Goal: Information Seeking & Learning: Find specific fact

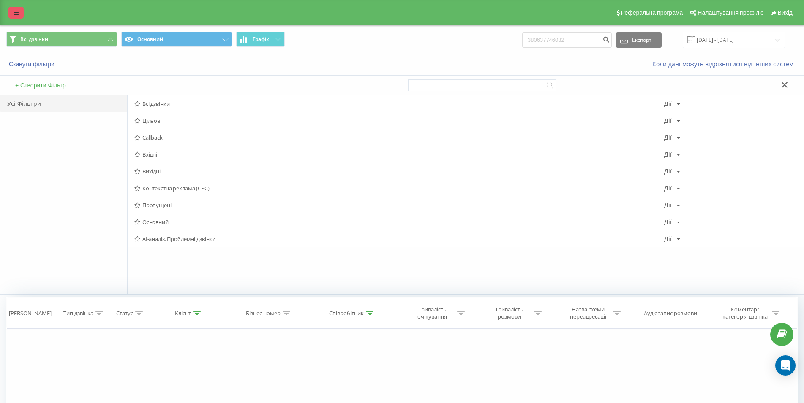
click at [16, 11] on icon at bounding box center [16, 13] width 5 height 6
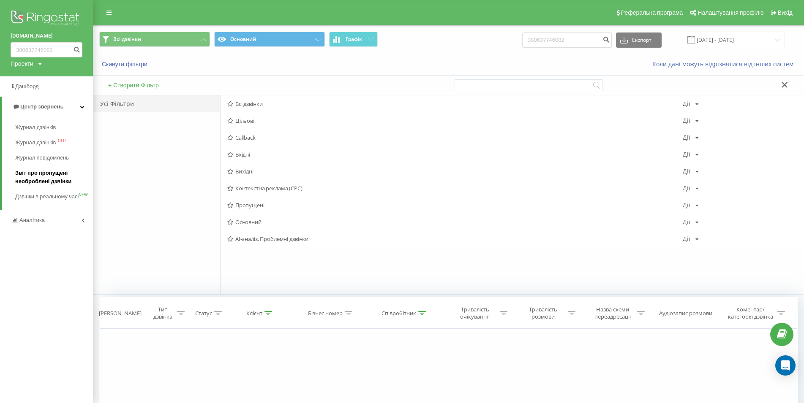
click at [40, 178] on span "Звіт про пропущені необроблені дзвінки" at bounding box center [52, 177] width 74 height 17
click at [38, 126] on span "Журнал дзвінків" at bounding box center [37, 127] width 45 height 8
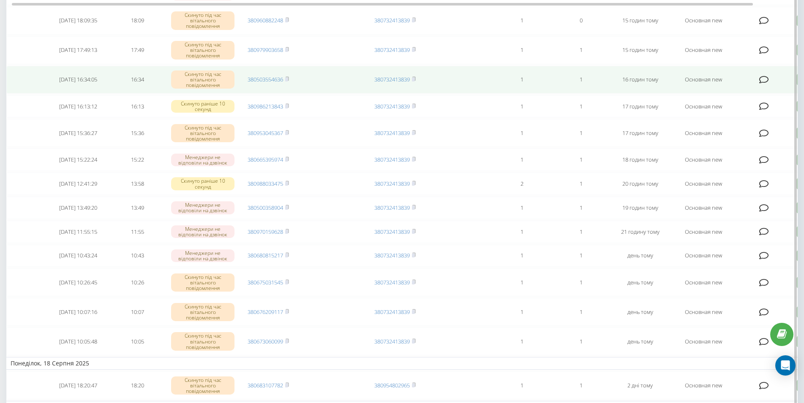
scroll to position [239, 0]
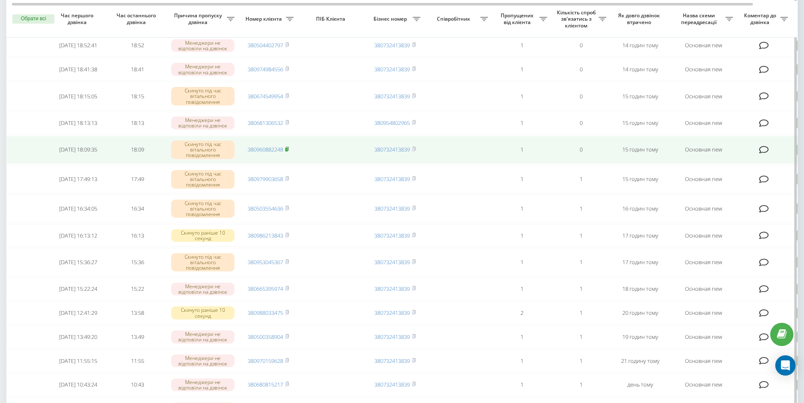
click at [288, 152] on rect at bounding box center [286, 150] width 3 height 4
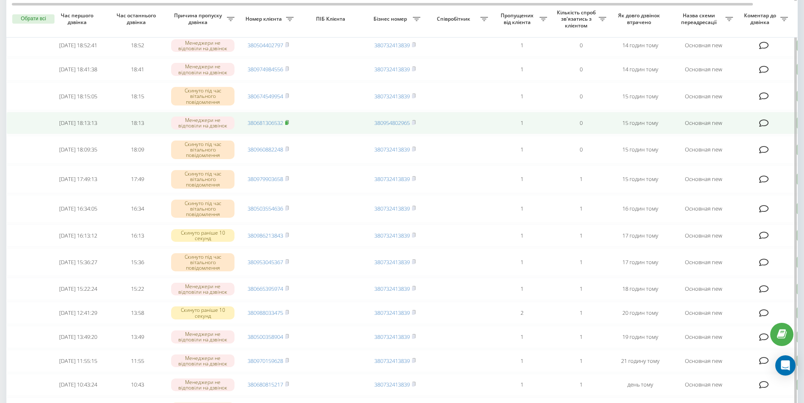
click at [288, 125] on rect at bounding box center [286, 123] width 3 height 4
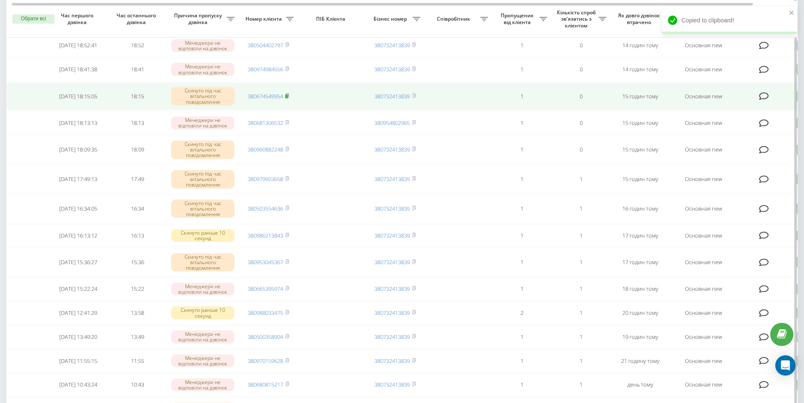
click at [289, 98] on icon at bounding box center [287, 95] width 4 height 5
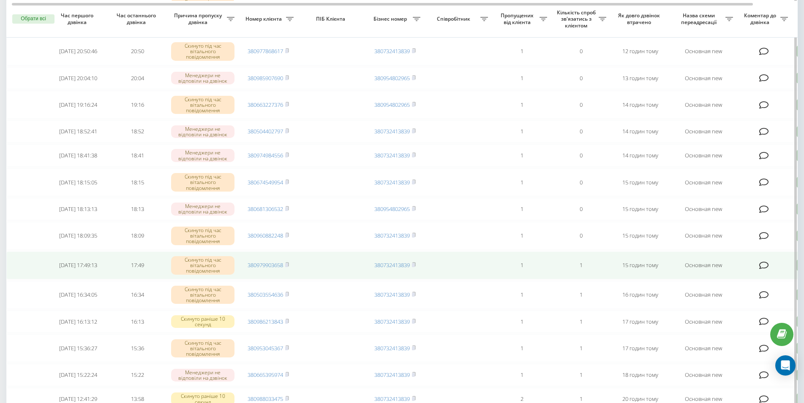
scroll to position [110, 0]
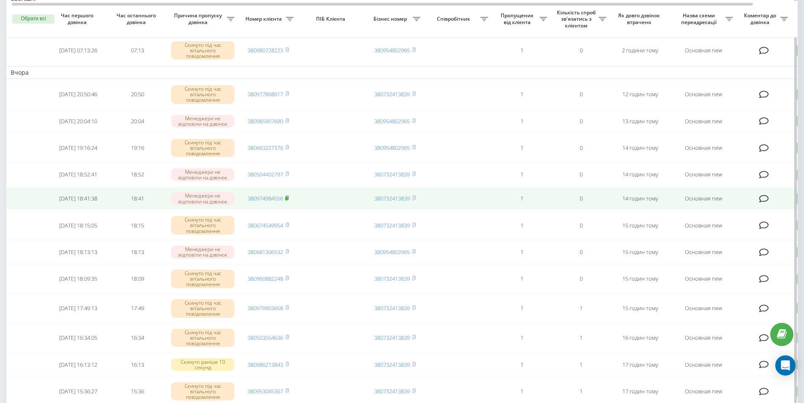
click at [288, 200] on icon at bounding box center [287, 198] width 3 height 4
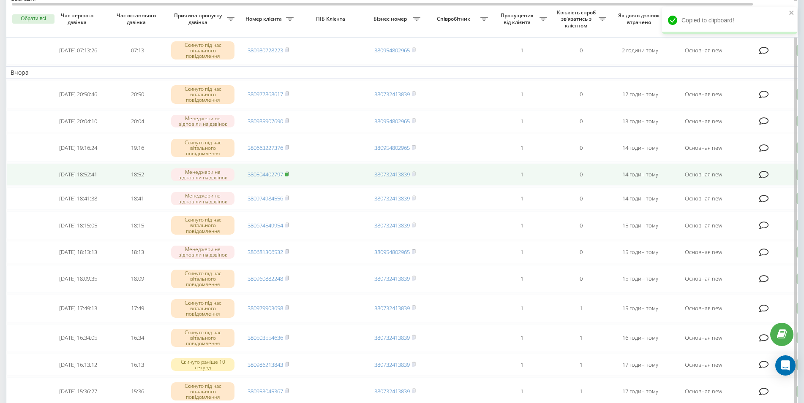
click at [288, 177] on rect at bounding box center [286, 175] width 3 height 4
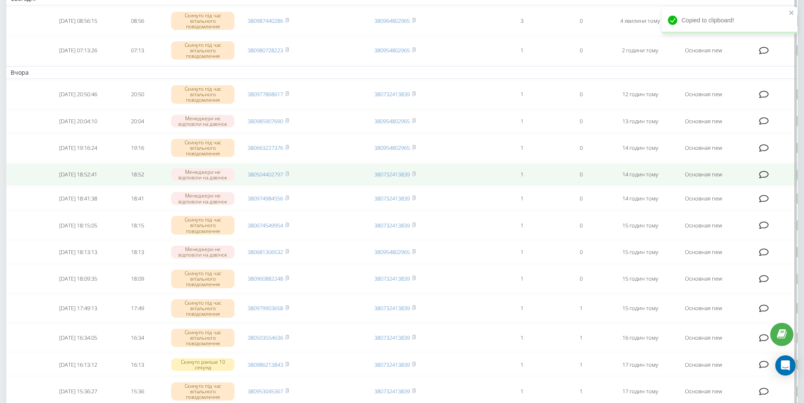
scroll to position [24, 0]
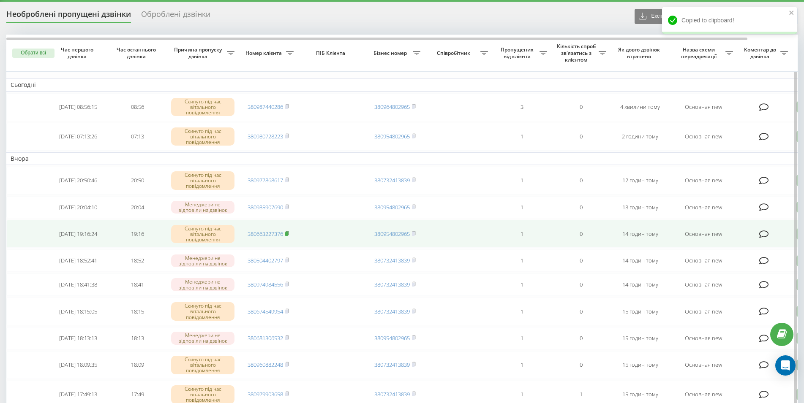
click at [287, 236] on rect at bounding box center [286, 234] width 3 height 4
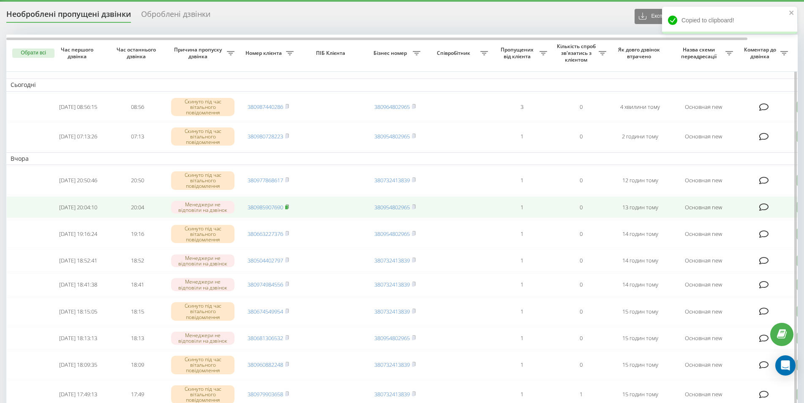
click at [288, 210] on rect at bounding box center [286, 208] width 3 height 4
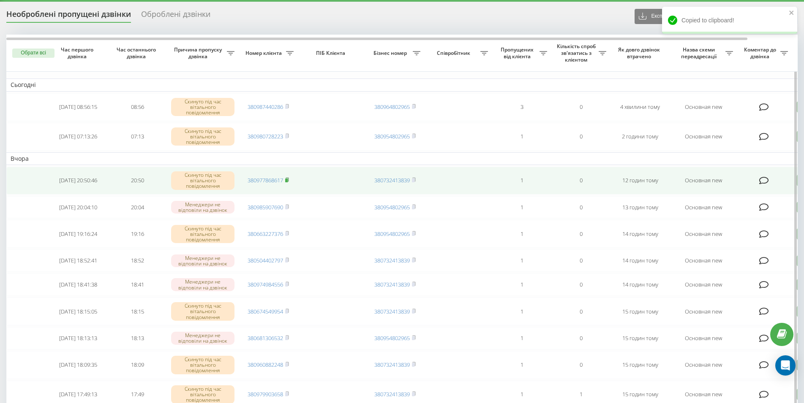
click at [289, 181] on icon at bounding box center [287, 179] width 4 height 5
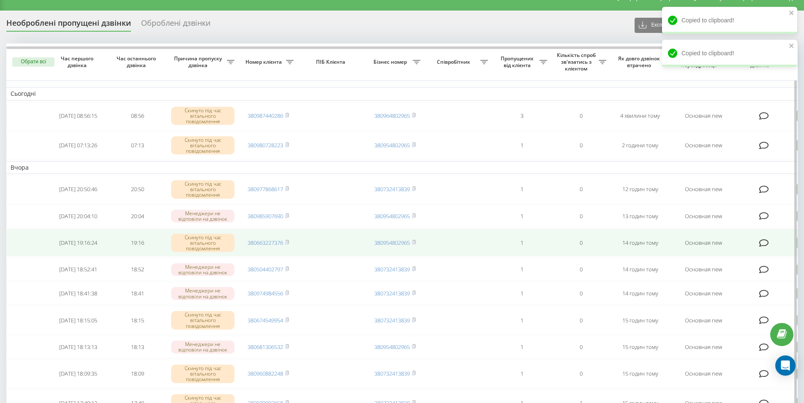
scroll to position [0, 0]
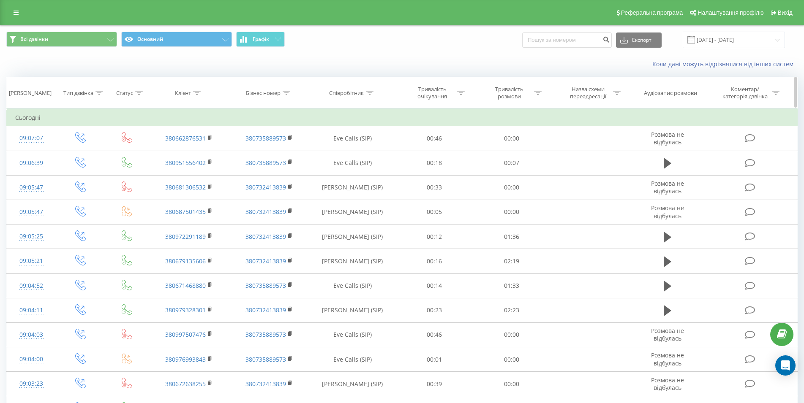
click at [193, 94] on icon at bounding box center [197, 93] width 8 height 4
click at [180, 155] on input "text" at bounding box center [189, 153] width 74 height 15
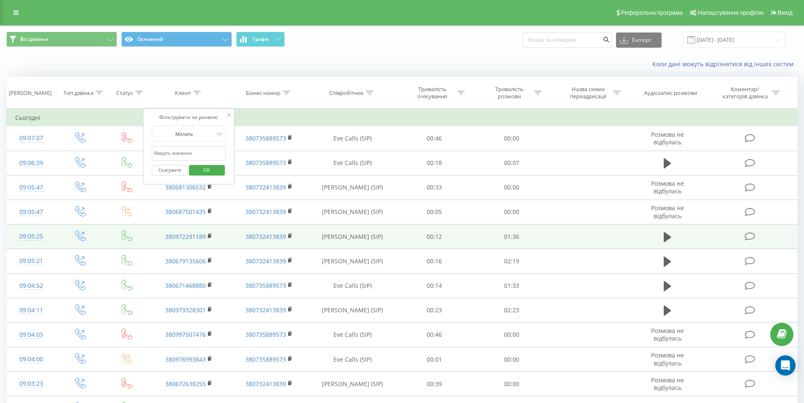
paste input "380674549954"
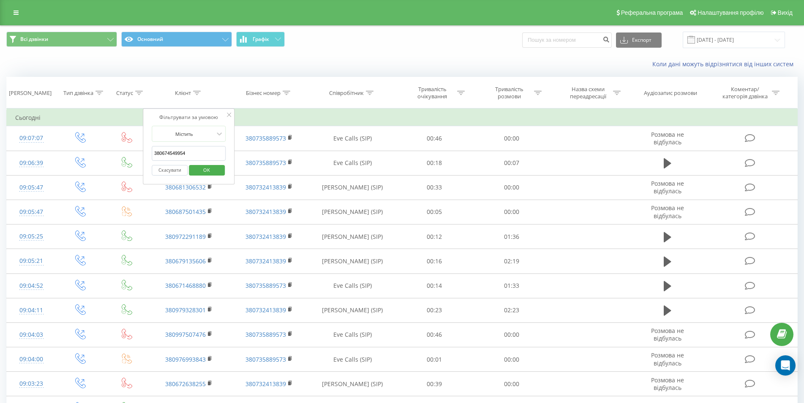
click at [212, 171] on span "OK" at bounding box center [207, 169] width 24 height 13
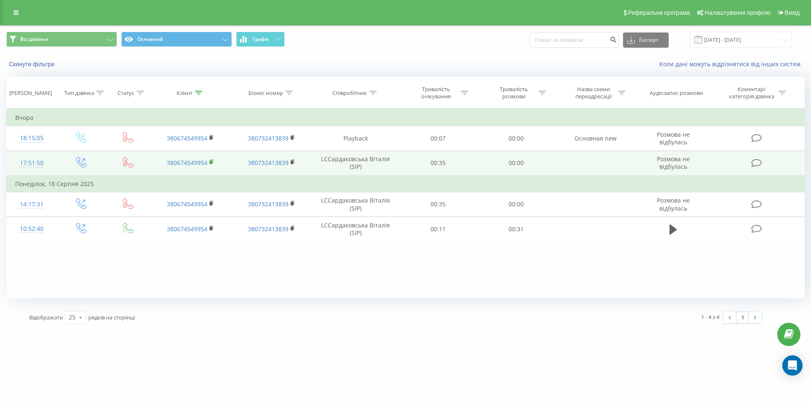
click at [211, 164] on rect at bounding box center [211, 163] width 3 height 4
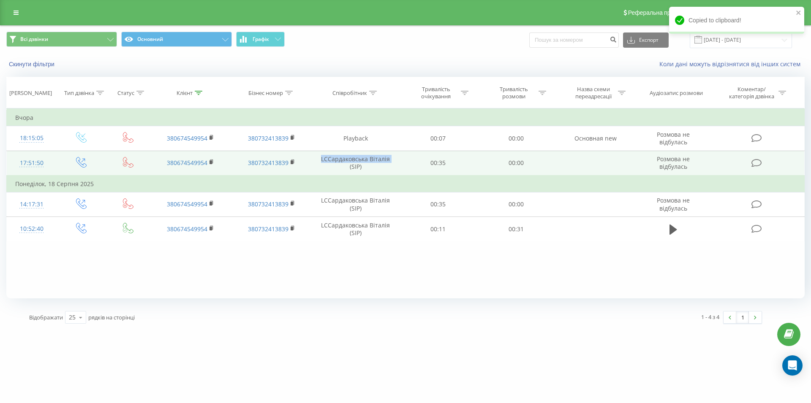
drag, startPoint x: 359, startPoint y: 160, endPoint x: 394, endPoint y: 160, distance: 35.1
click at [394, 160] on td "LCСардаковська Віталія (SIP)" at bounding box center [355, 163] width 87 height 25
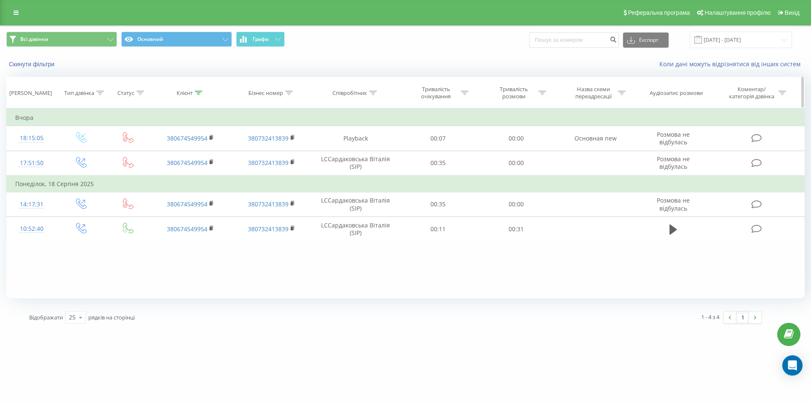
click at [201, 94] on icon at bounding box center [199, 93] width 8 height 4
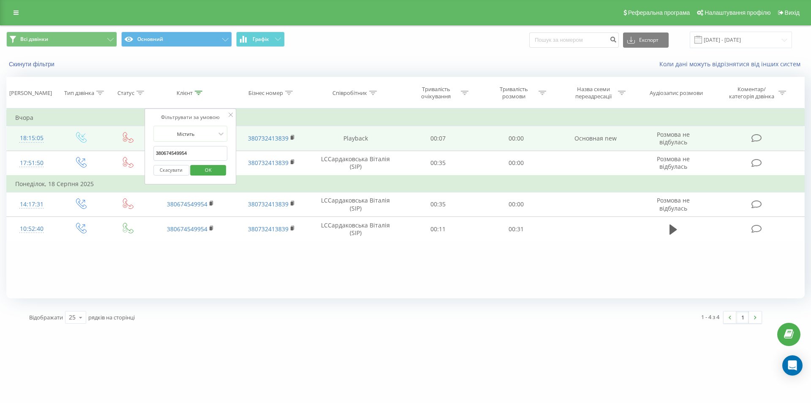
drag, startPoint x: 195, startPoint y: 154, endPoint x: 126, endPoint y: 142, distance: 69.9
click at [153, 150] on input "380674549954" at bounding box center [190, 153] width 74 height 15
paste input "504402797"
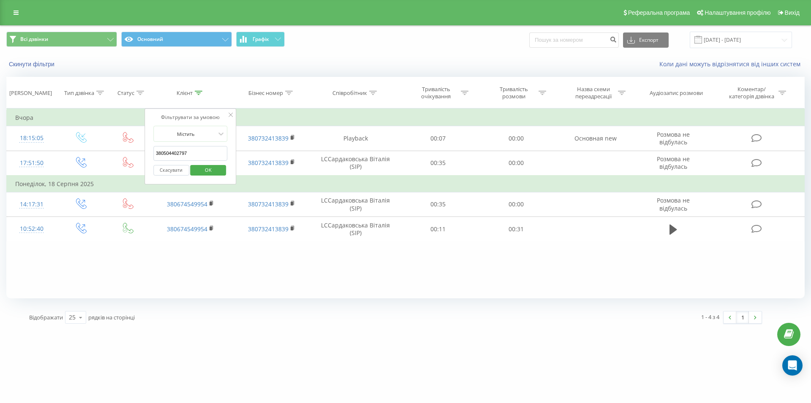
click at [213, 169] on span "OK" at bounding box center [208, 169] width 24 height 13
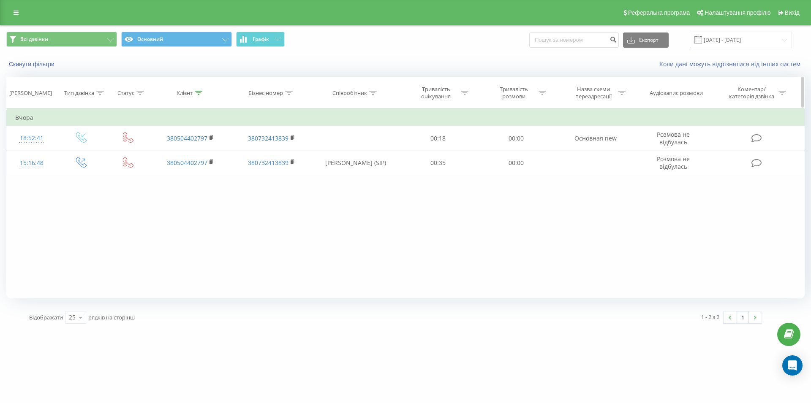
click at [139, 95] on icon at bounding box center [140, 93] width 8 height 4
click at [120, 156] on div "Введіть значення" at bounding box center [123, 154] width 60 height 7
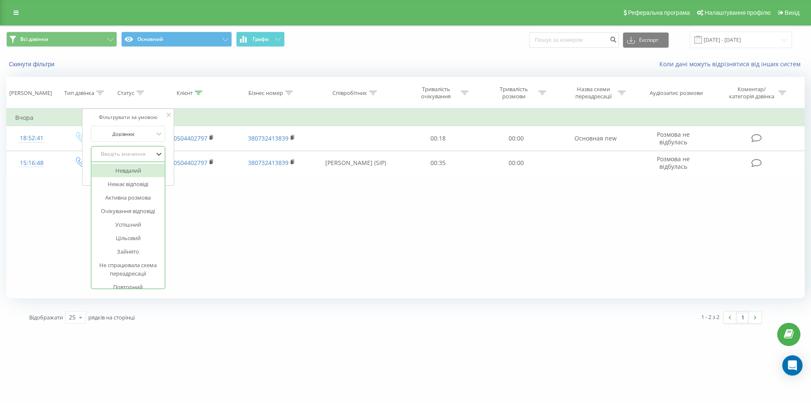
click at [248, 212] on div "Фільтрувати за умовою Дорівнює Введіть значення Скасувати OK Фільтрувати за умо…" at bounding box center [405, 204] width 798 height 190
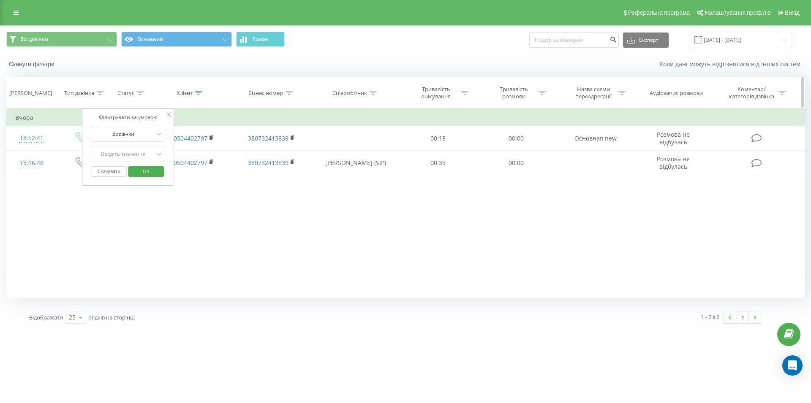
click at [198, 93] on icon at bounding box center [199, 93] width 8 height 4
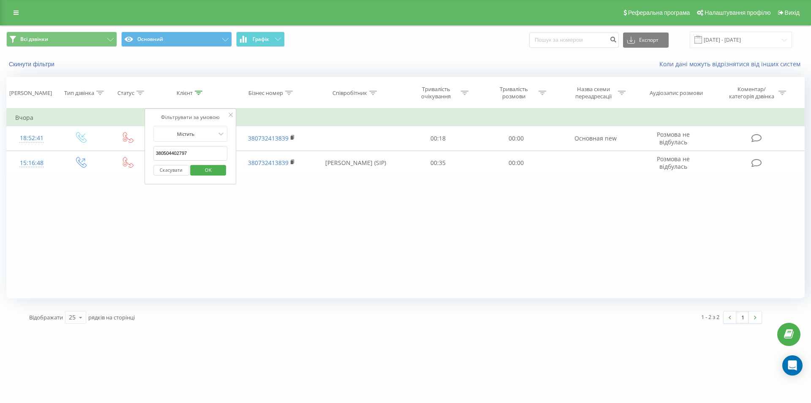
drag, startPoint x: 189, startPoint y: 156, endPoint x: 111, endPoint y: 155, distance: 78.6
click at [153, 155] on input "380504402797" at bounding box center [190, 153] width 74 height 15
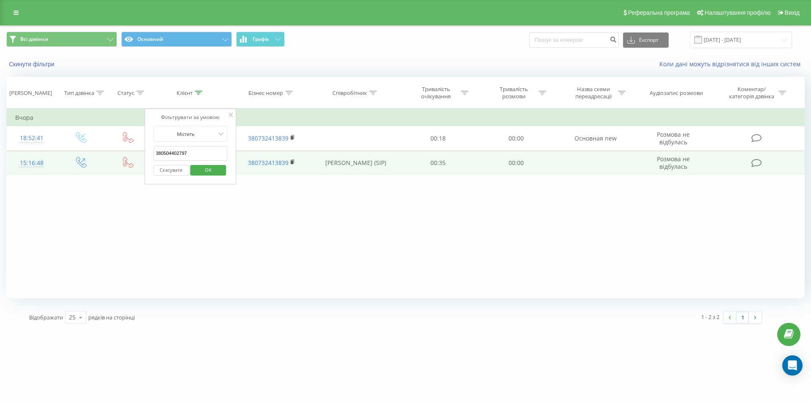
paste input "663227376"
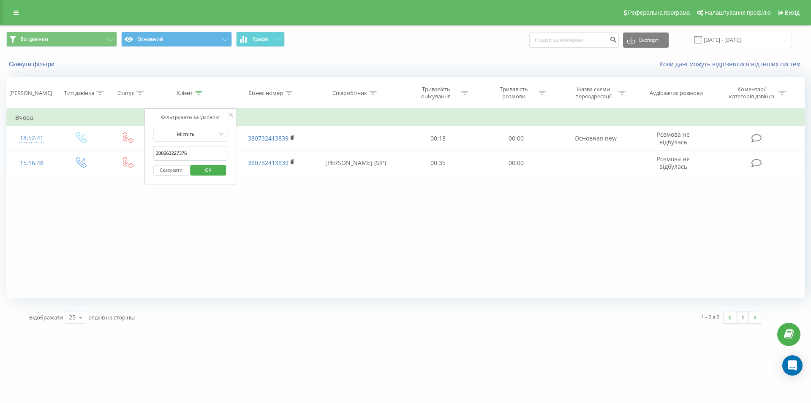
click at [210, 172] on span "OK" at bounding box center [208, 169] width 24 height 13
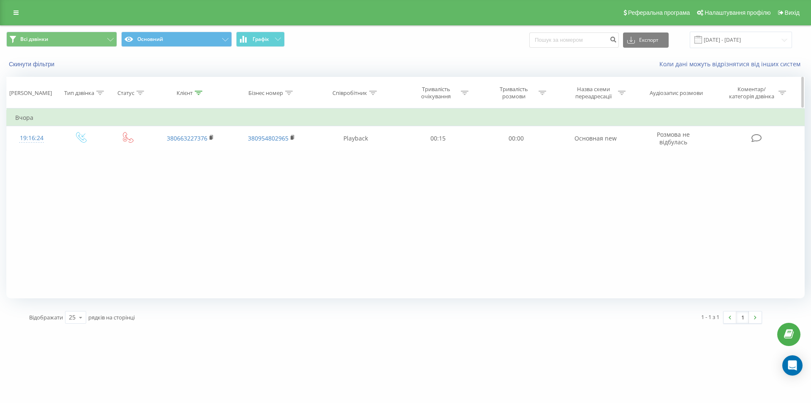
click at [198, 95] on icon at bounding box center [199, 93] width 8 height 4
drag, startPoint x: 188, startPoint y: 153, endPoint x: 180, endPoint y: 147, distance: 10.0
click at [153, 153] on input "380663227376" at bounding box center [190, 153] width 74 height 15
paste input "977868617"
click at [215, 174] on span "OK" at bounding box center [208, 169] width 24 height 13
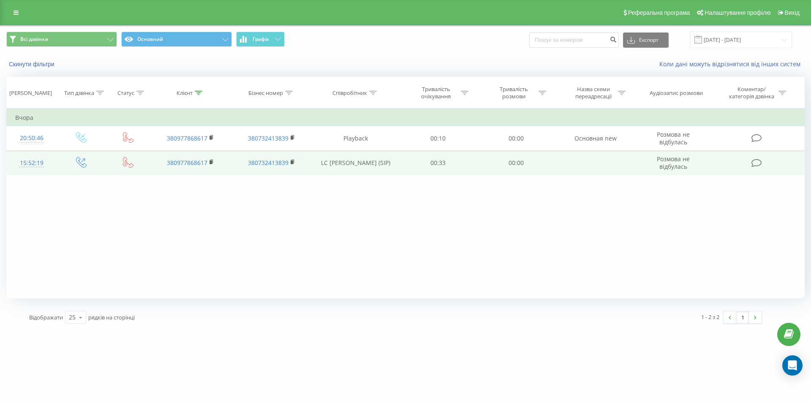
drag, startPoint x: 319, startPoint y: 160, endPoint x: 364, endPoint y: 172, distance: 46.3
click at [364, 172] on td "LC Сергієнко Світлана Сергіївна (SIP)" at bounding box center [355, 163] width 87 height 25
copy td "LC Сергієнко Світлана Сергіївна"
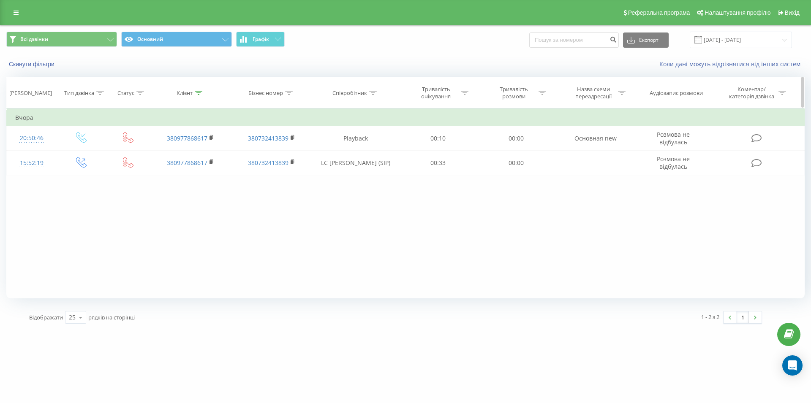
click at [197, 93] on icon at bounding box center [199, 93] width 8 height 4
drag, startPoint x: 192, startPoint y: 155, endPoint x: 115, endPoint y: 159, distance: 77.4
click at [153, 159] on input "380977868617" at bounding box center [190, 153] width 74 height 15
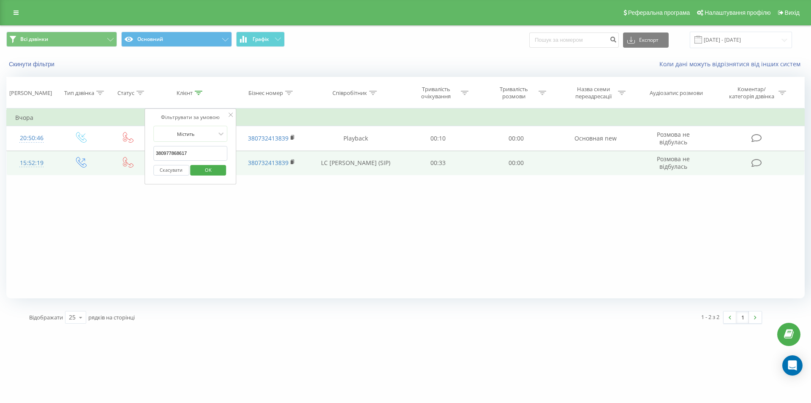
paste input "81241465"
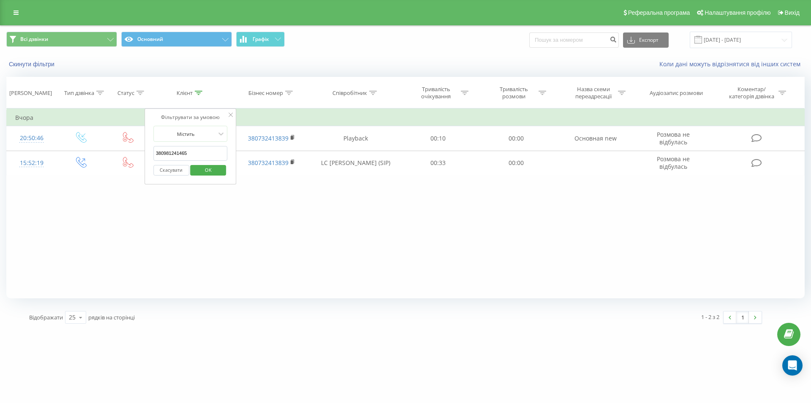
click at [215, 172] on span "OK" at bounding box center [208, 169] width 24 height 13
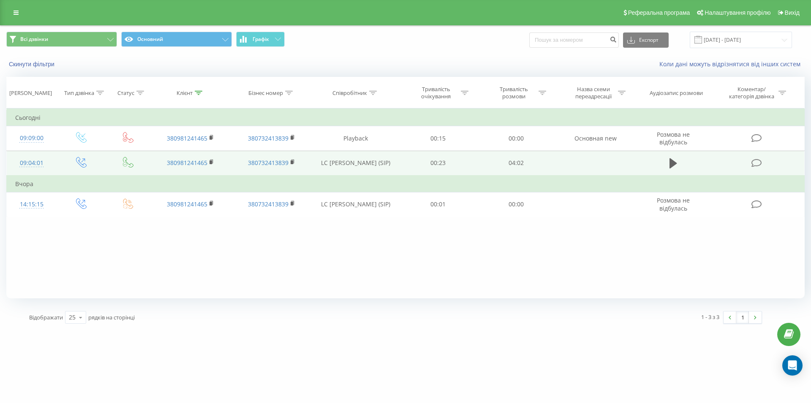
drag, startPoint x: 325, startPoint y: 158, endPoint x: 361, endPoint y: 168, distance: 36.9
click at [361, 168] on td "LC Верхогляд Юлія Юріївна (SIP)" at bounding box center [355, 163] width 87 height 25
copy td "LC Верхогляд Юлія Юріївна"
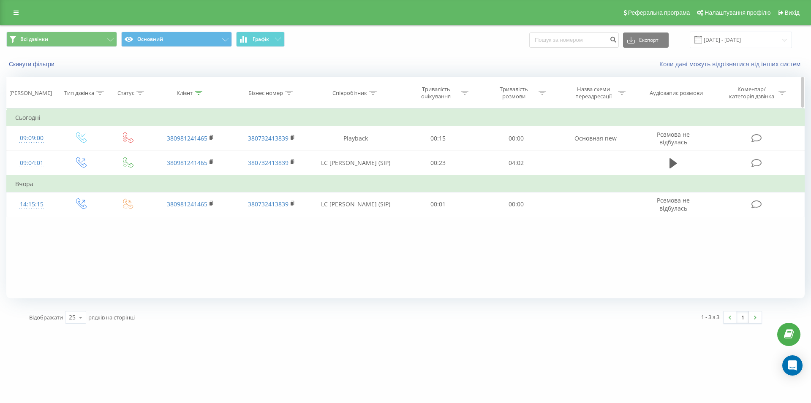
click at [196, 94] on icon at bounding box center [199, 93] width 8 height 4
drag, startPoint x: 202, startPoint y: 150, endPoint x: 117, endPoint y: 152, distance: 84.1
click at [153, 152] on input "380981241465" at bounding box center [190, 153] width 74 height 15
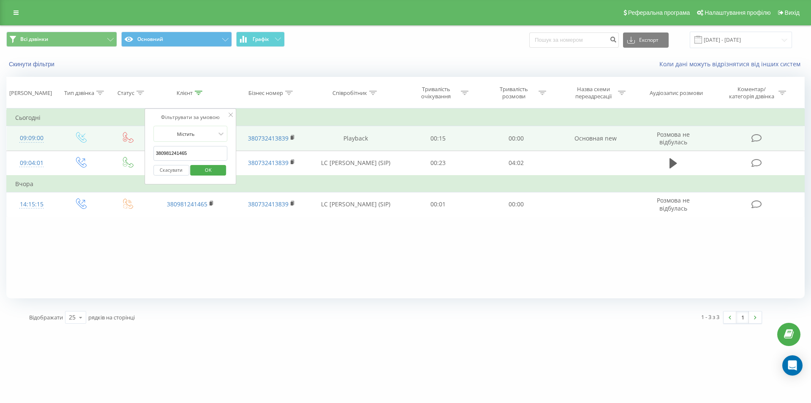
paste input "74800381"
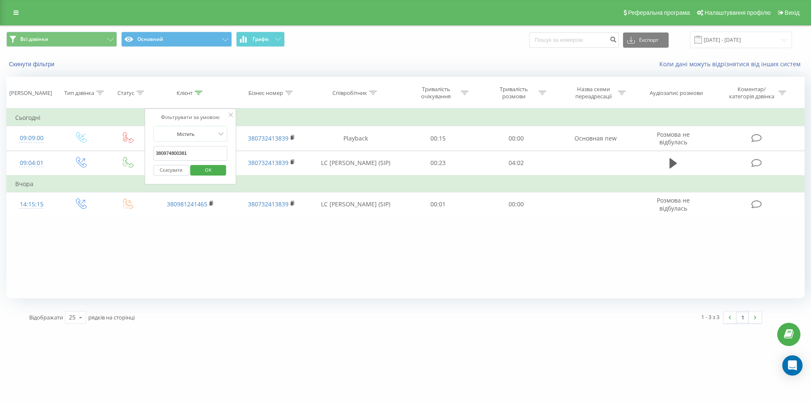
type input "380974800381"
click at [211, 172] on span "OK" at bounding box center [208, 169] width 24 height 13
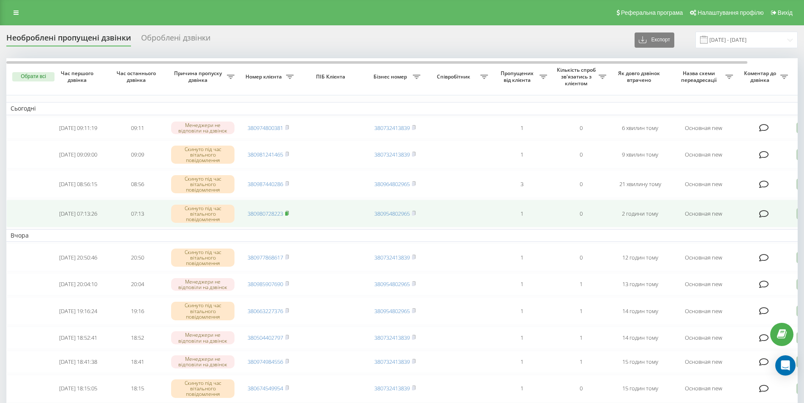
click at [288, 216] on rect at bounding box center [286, 214] width 3 height 4
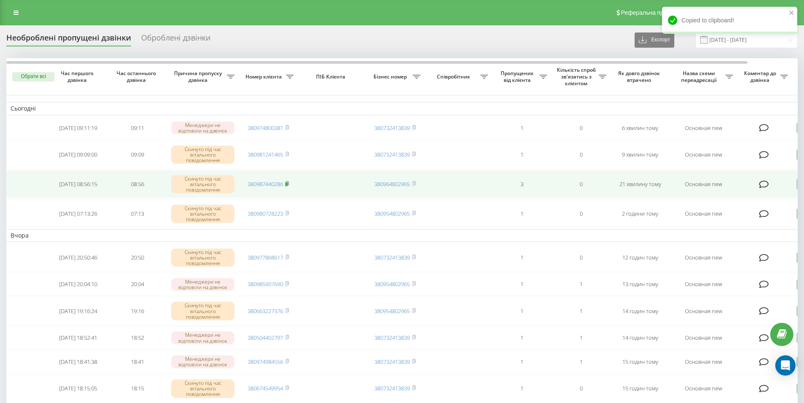
click at [289, 186] on icon at bounding box center [287, 183] width 4 height 5
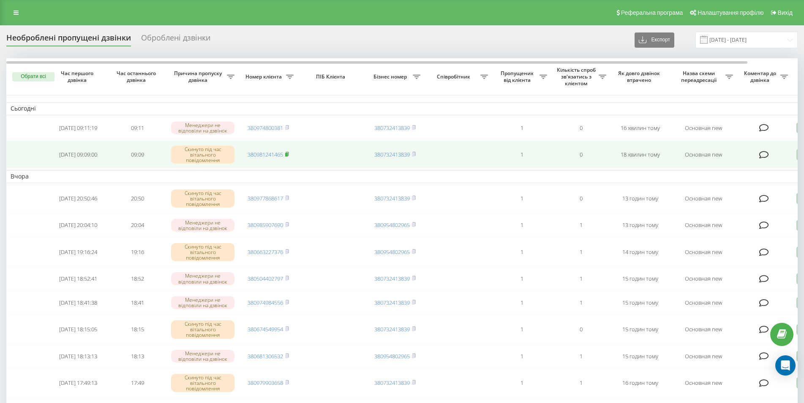
click at [288, 156] on rect at bounding box center [286, 155] width 3 height 4
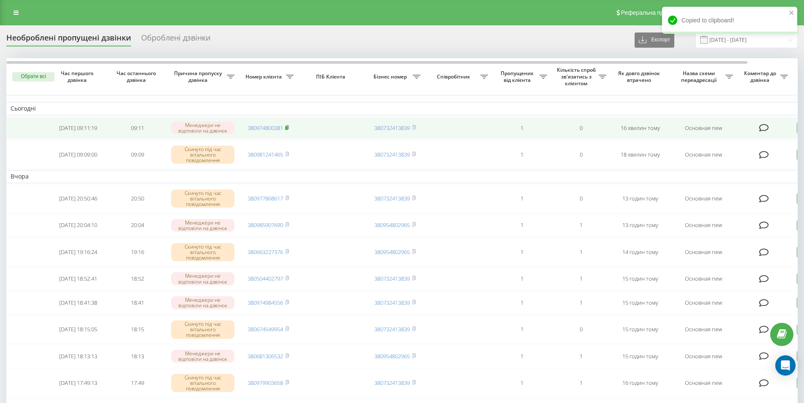
click at [288, 130] on rect at bounding box center [286, 128] width 3 height 4
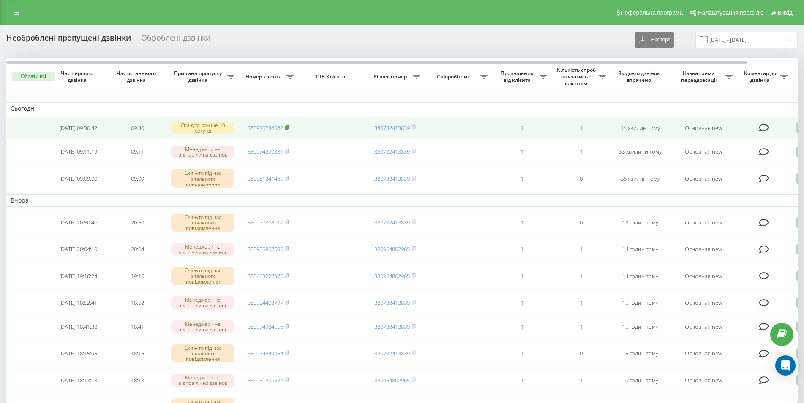
click at [287, 128] on rect at bounding box center [286, 128] width 3 height 4
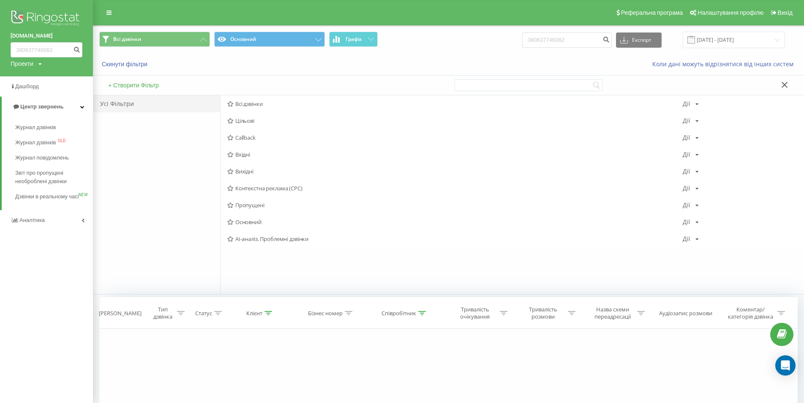
click at [43, 127] on span "Журнал дзвінків" at bounding box center [35, 127] width 41 height 8
click at [38, 125] on span "Журнал дзвінків" at bounding box center [37, 127] width 45 height 8
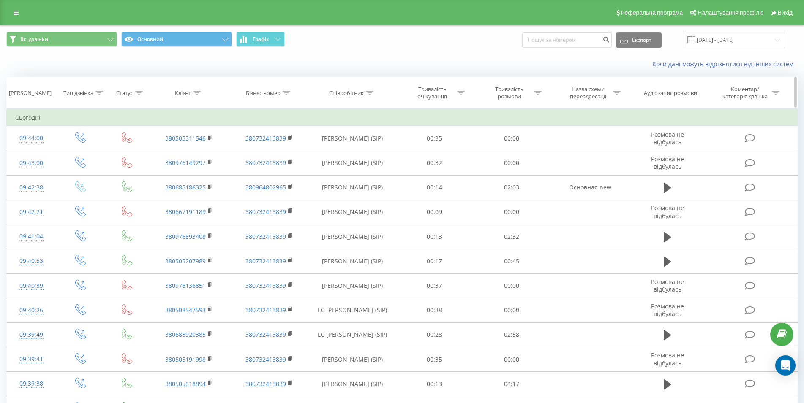
click at [197, 95] on icon at bounding box center [197, 93] width 8 height 4
click at [195, 153] on input "text" at bounding box center [189, 153] width 74 height 15
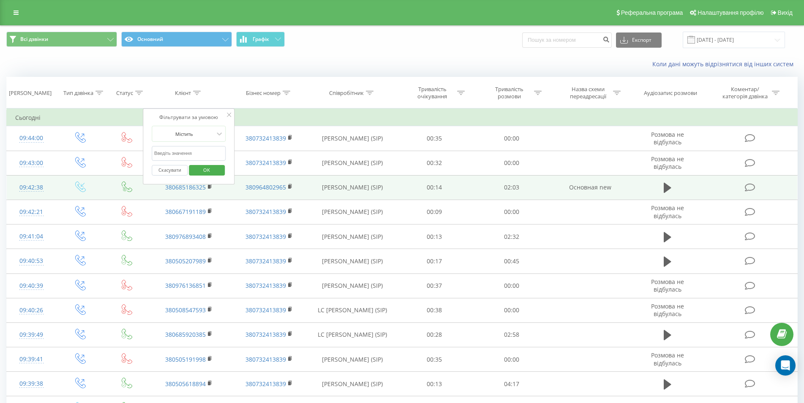
paste input "380975736562"
type input "380975736562"
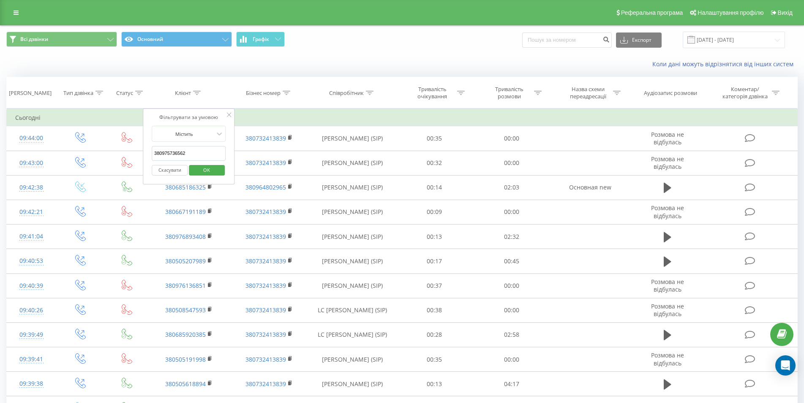
click at [197, 171] on span "OK" at bounding box center [207, 169] width 24 height 13
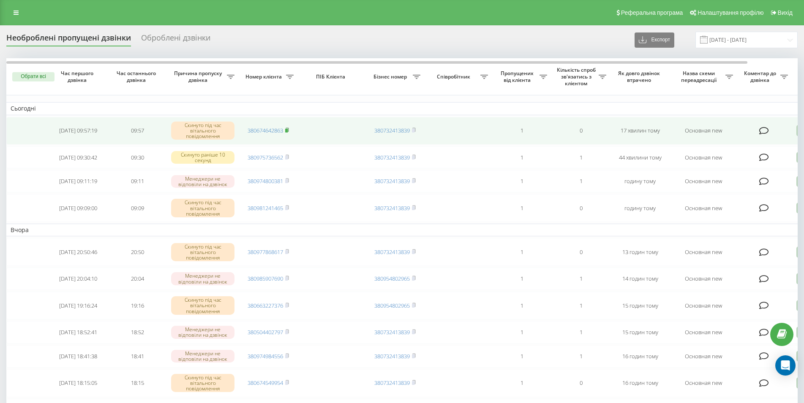
click at [289, 130] on icon at bounding box center [287, 130] width 4 height 5
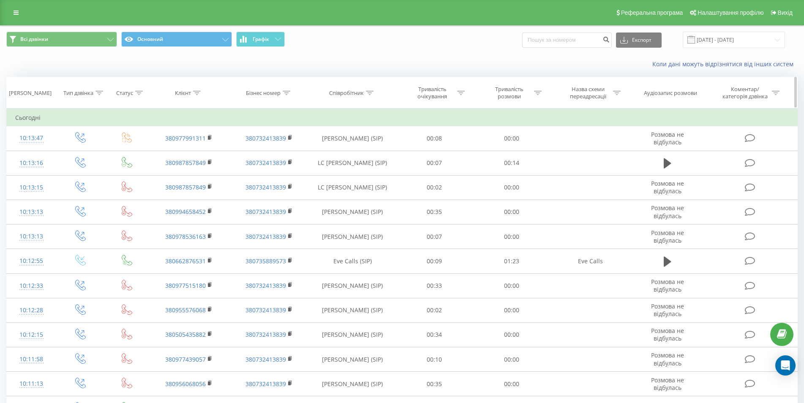
click at [199, 95] on icon at bounding box center [197, 93] width 8 height 4
click at [179, 156] on input "text" at bounding box center [189, 153] width 74 height 15
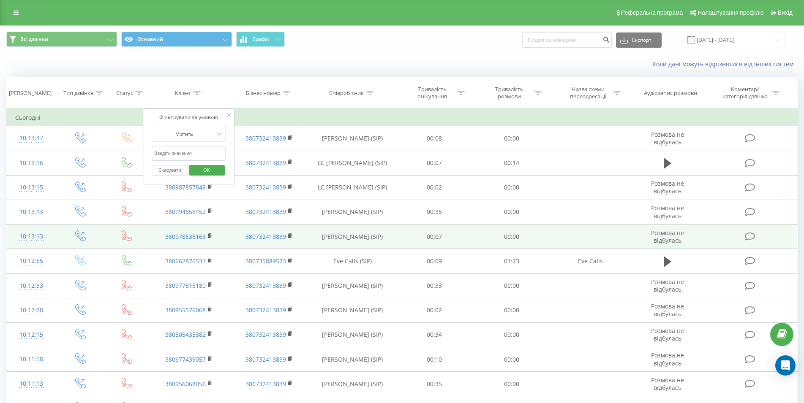
paste input "380674642863"
type input "380674642863"
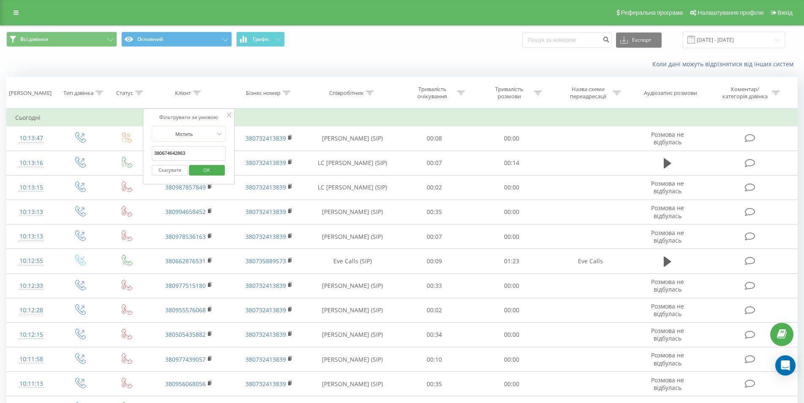
click at [202, 168] on span "OK" at bounding box center [207, 169] width 24 height 13
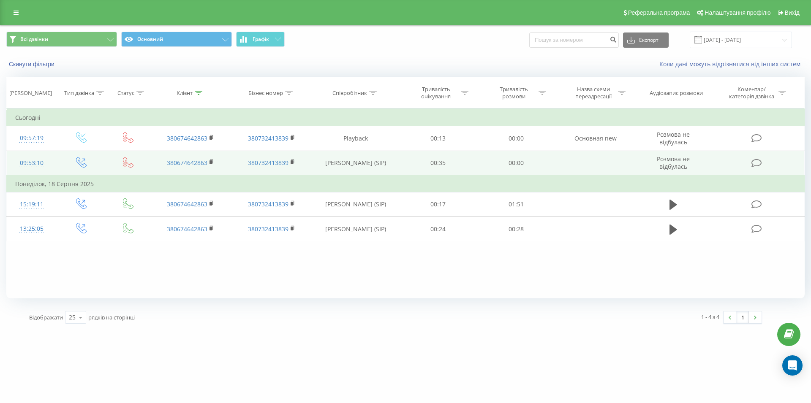
drag, startPoint x: 322, startPoint y: 160, endPoint x: 390, endPoint y: 162, distance: 68.5
click at [390, 162] on td "LCМалиш Анна Іллівна (SIP)" at bounding box center [355, 163] width 87 height 25
copy td "LCМалиш Анна Іллівна"
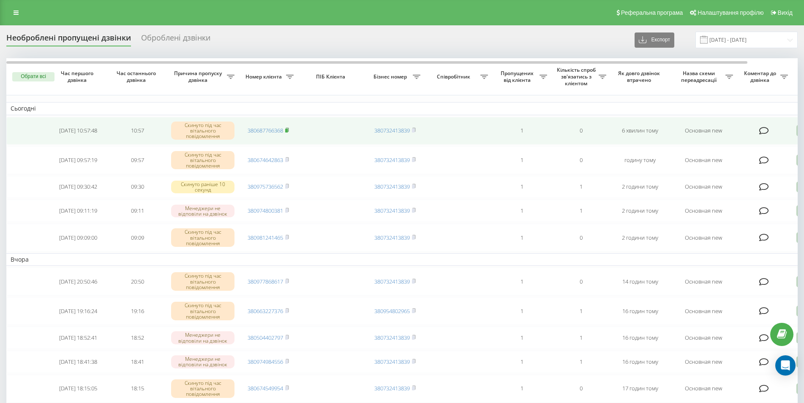
click at [288, 131] on rect at bounding box center [286, 131] width 3 height 4
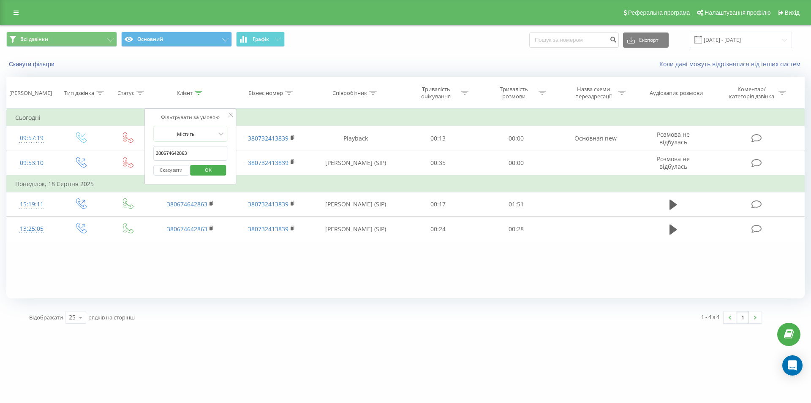
drag, startPoint x: 193, startPoint y: 156, endPoint x: 117, endPoint y: 158, distance: 76.1
click at [153, 158] on input "380674642863" at bounding box center [190, 153] width 74 height 15
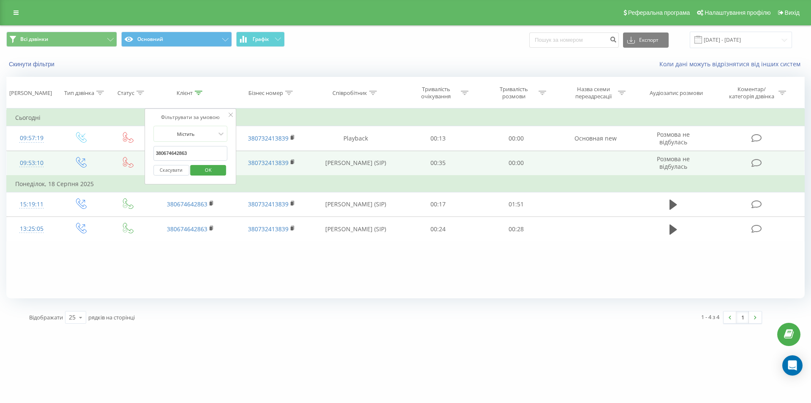
paste input "87766368"
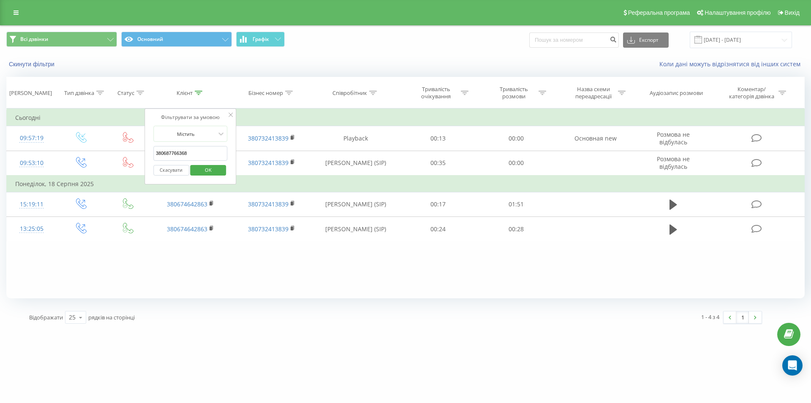
type input "380687766368"
click at [203, 168] on span "OK" at bounding box center [208, 169] width 24 height 13
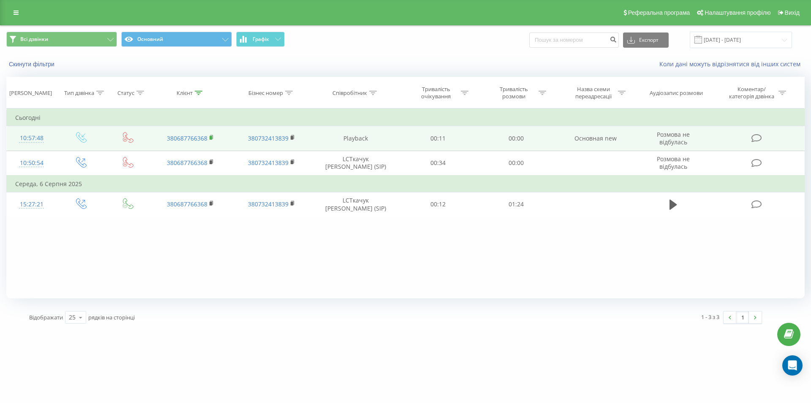
click at [210, 138] on rect at bounding box center [211, 138] width 3 height 4
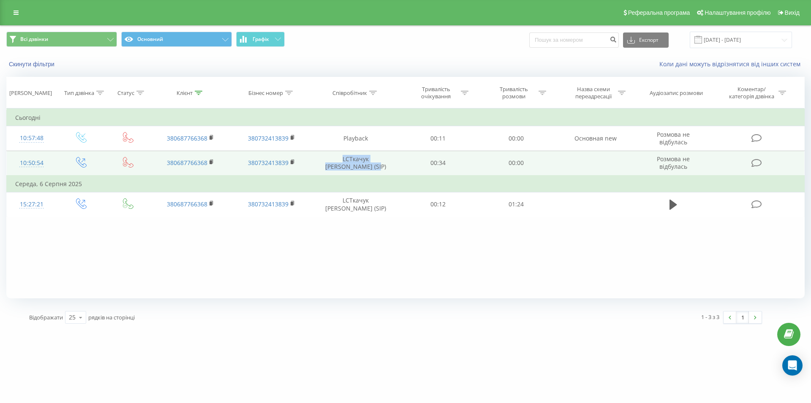
drag, startPoint x: 329, startPoint y: 160, endPoint x: 365, endPoint y: 168, distance: 37.3
click at [365, 168] on td "LCТкачук Марина Миколаївна (SIP)" at bounding box center [355, 163] width 87 height 25
copy td "LCТкачук Марина Миколаївна"
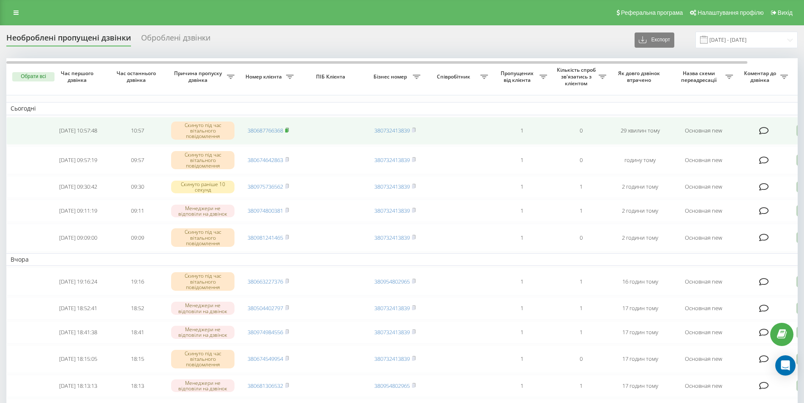
click at [287, 131] on rect at bounding box center [286, 131] width 3 height 4
